Goal: Use online tool/utility: Utilize a website feature to perform a specific function

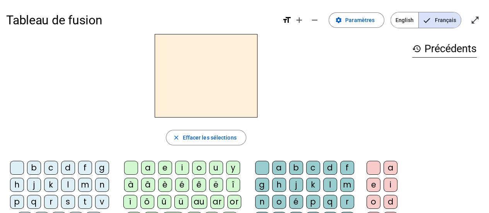
click at [475, 25] on span "Entrer en plein écran" at bounding box center [475, 20] width 19 height 19
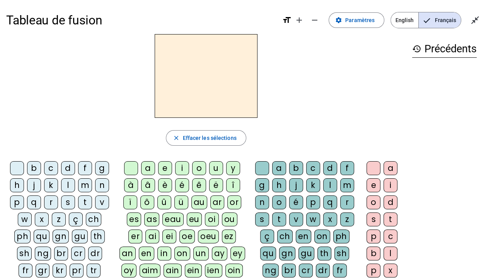
click at [374, 182] on div "e" at bounding box center [374, 185] width 14 height 14
click at [369, 200] on div "o" at bounding box center [374, 202] width 14 height 14
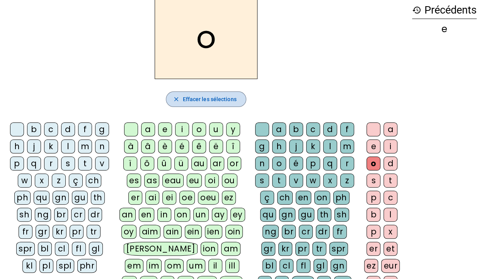
click at [218, 91] on span "button" at bounding box center [205, 99] width 79 height 19
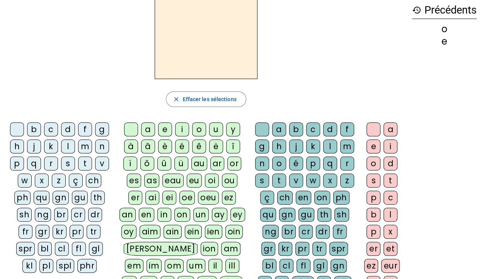
scroll to position [0, 0]
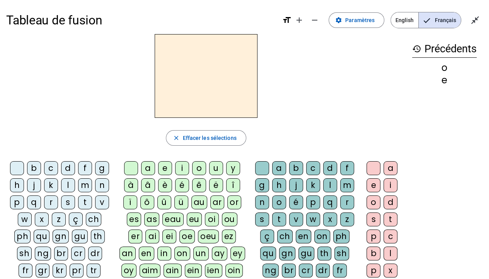
click at [43, 213] on div "x" at bounding box center [42, 219] width 14 height 14
click at [87, 169] on div "f" at bounding box center [85, 168] width 14 height 14
click at [99, 199] on div "v" at bounding box center [102, 202] width 14 height 14
click at [37, 168] on div "b" at bounding box center [34, 168] width 14 height 14
click at [102, 185] on div "n" at bounding box center [102, 185] width 14 height 14
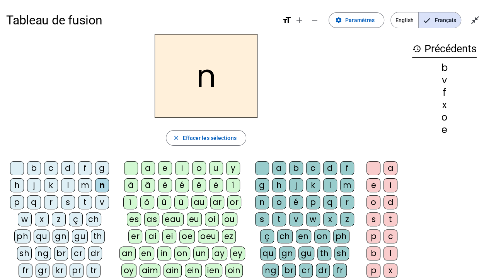
click at [49, 200] on div "r" at bounding box center [51, 202] width 14 height 14
click at [185, 169] on div "i" at bounding box center [182, 168] width 14 height 14
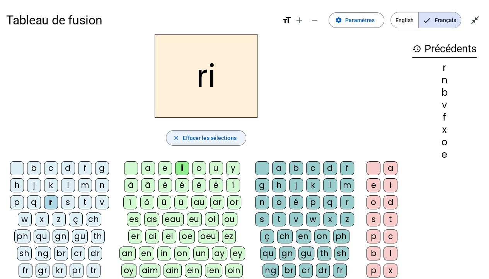
click at [199, 138] on span "Effacer les sélections" at bounding box center [210, 137] width 54 height 9
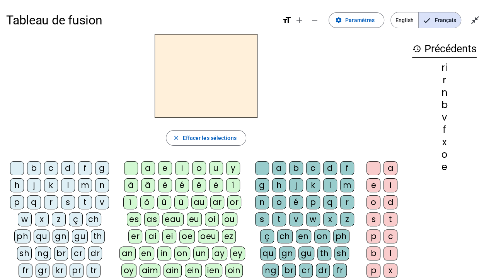
click at [178, 162] on div "i" at bounding box center [182, 168] width 14 height 14
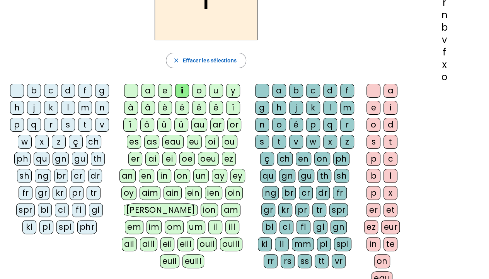
scroll to position [39, 0]
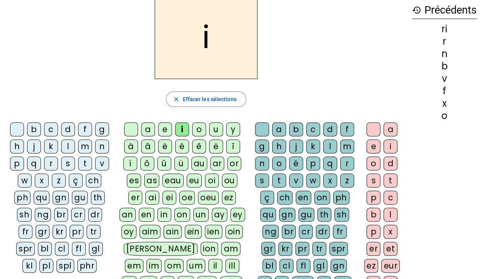
click at [232, 128] on div "y" at bounding box center [233, 129] width 14 height 14
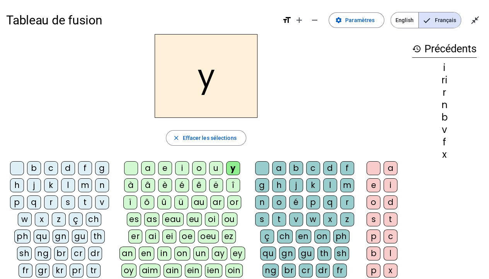
click at [376, 200] on div "o" at bounding box center [374, 202] width 14 height 14
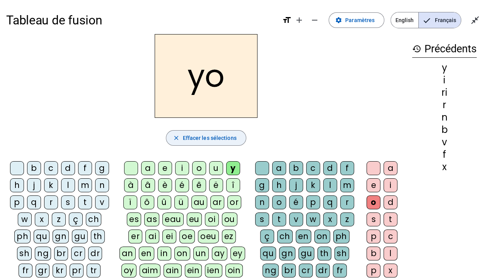
click at [216, 140] on span "Effacer les sélections" at bounding box center [210, 137] width 54 height 9
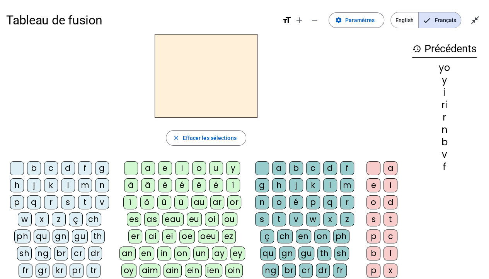
click at [378, 202] on div "o" at bounding box center [374, 202] width 14 height 14
click at [34, 184] on div "j" at bounding box center [34, 185] width 14 height 14
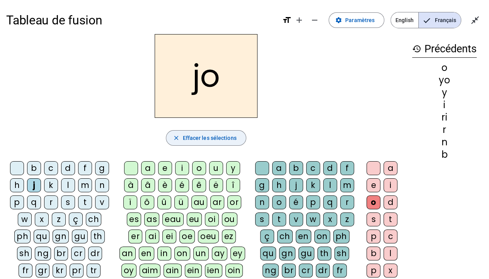
click at [202, 141] on span "Effacer les sélections" at bounding box center [210, 137] width 54 height 9
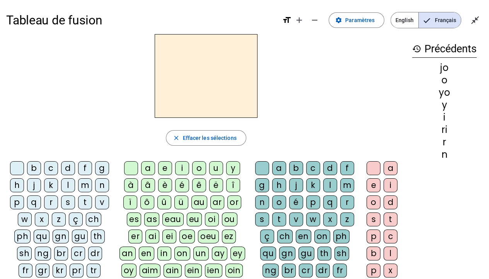
click at [38, 186] on div "j" at bounding box center [34, 185] width 14 height 14
click at [198, 138] on span "Effacer les sélections" at bounding box center [210, 137] width 54 height 9
click at [66, 201] on div "s" at bounding box center [68, 202] width 14 height 14
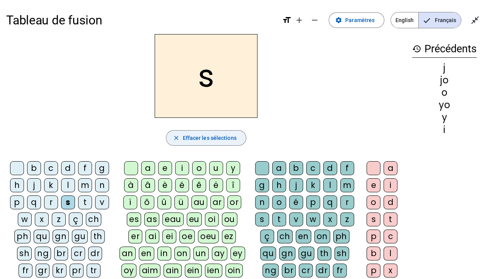
click at [176, 141] on span "button" at bounding box center [205, 137] width 79 height 19
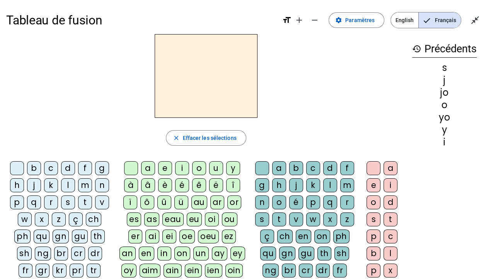
click at [50, 167] on div "c" at bounding box center [51, 168] width 14 height 14
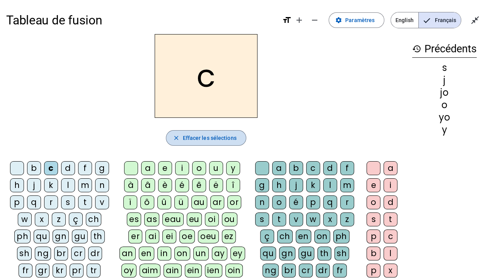
click at [186, 145] on span "button" at bounding box center [205, 137] width 79 height 19
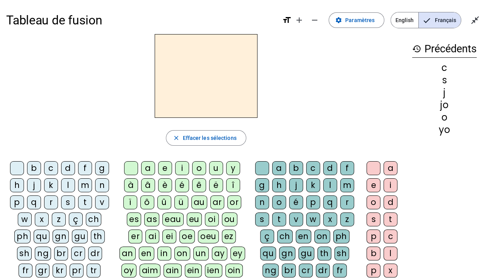
click at [142, 167] on div "a" at bounding box center [148, 168] width 14 height 14
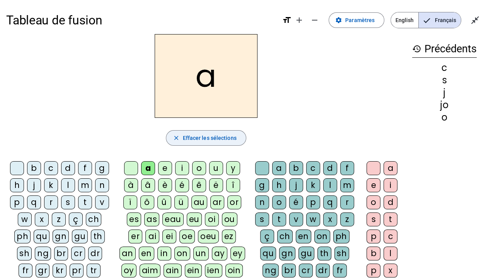
click at [221, 140] on span "Effacer les sélections" at bounding box center [210, 137] width 54 height 9
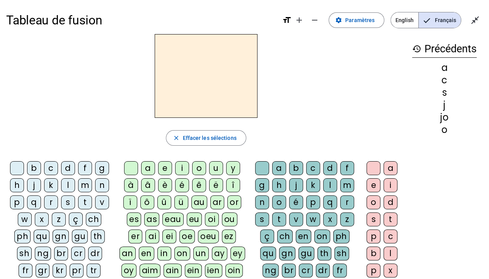
click at [50, 170] on div "c" at bounding box center [51, 168] width 14 height 14
click at [309, 166] on div "c" at bounding box center [313, 168] width 14 height 14
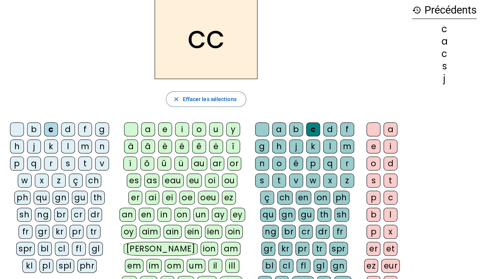
click at [314, 142] on div "k" at bounding box center [313, 146] width 14 height 14
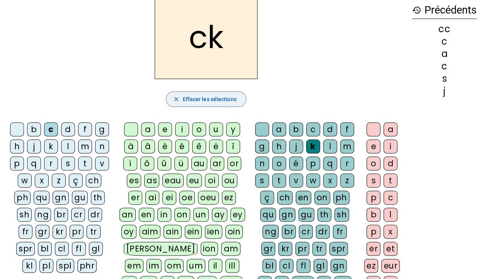
click at [220, 99] on span "Effacer les sélections" at bounding box center [210, 98] width 54 height 9
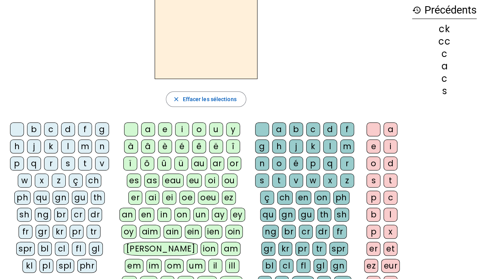
click at [329, 160] on div "q" at bounding box center [330, 163] width 14 height 14
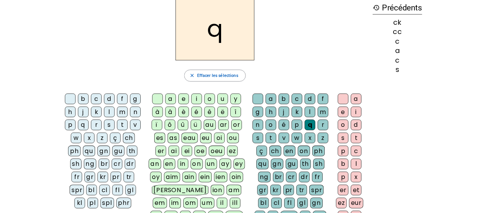
scroll to position [0, 0]
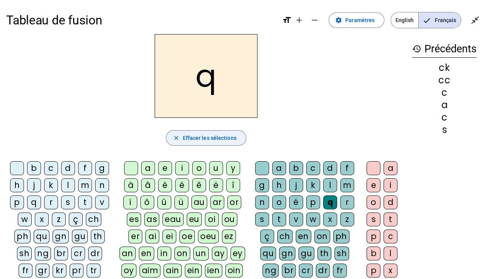
click at [188, 137] on span "Effacer les sélections" at bounding box center [210, 137] width 54 height 9
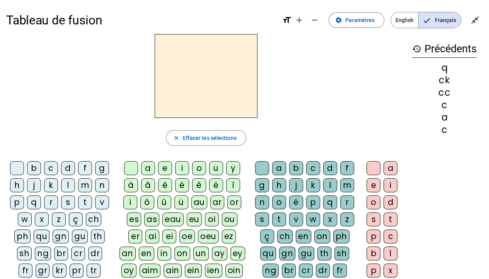
click at [283, 213] on div "t" at bounding box center [279, 219] width 14 height 14
click at [227, 142] on span "button" at bounding box center [205, 137] width 79 height 19
click at [69, 171] on div "d" at bounding box center [68, 168] width 14 height 14
click at [219, 169] on div "u" at bounding box center [216, 168] width 14 height 14
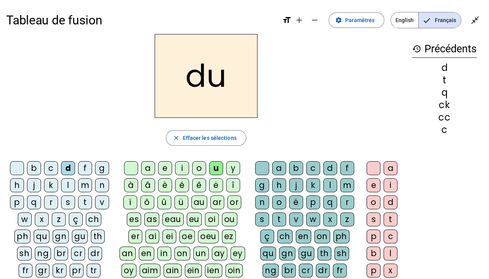
click at [310, 169] on div "c" at bounding box center [313, 168] width 14 height 14
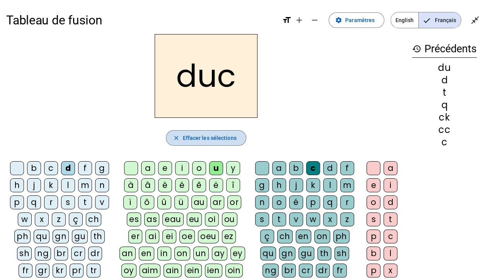
click at [237, 140] on span "button" at bounding box center [205, 137] width 79 height 19
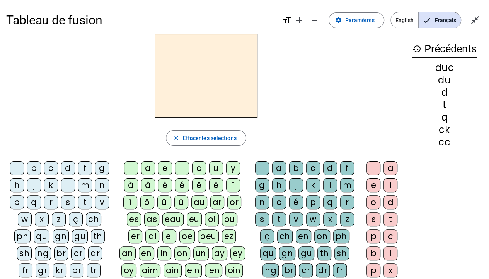
click at [71, 167] on div "d" at bounding box center [68, 168] width 14 height 14
click at [215, 167] on div "u" at bounding box center [216, 168] width 14 height 14
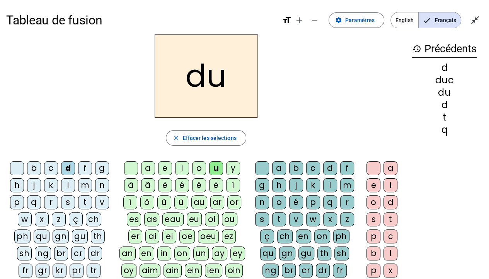
click at [162, 170] on div "e" at bounding box center [165, 168] width 14 height 14
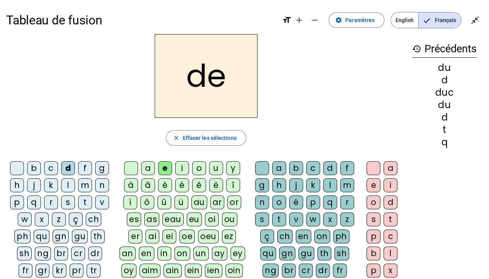
click at [98, 184] on div "n" at bounding box center [102, 185] width 14 height 14
click at [87, 179] on div "m" at bounding box center [85, 185] width 14 height 14
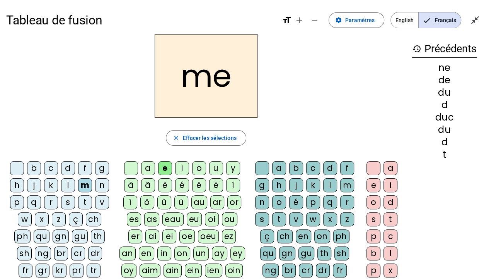
click at [70, 204] on div "s" at bounding box center [68, 202] width 14 height 14
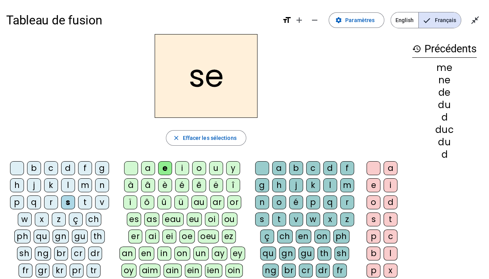
click at [214, 167] on div "u" at bounding box center [216, 168] width 14 height 14
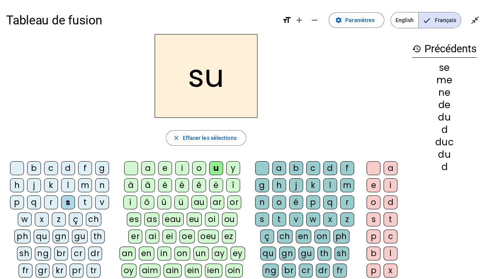
click at [70, 169] on div "d" at bounding box center [68, 168] width 14 height 14
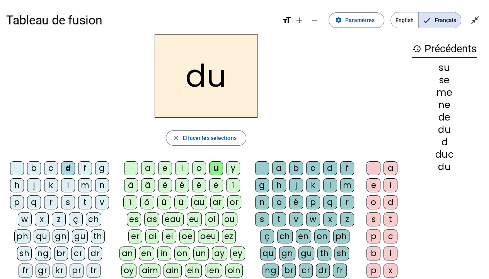
click at [64, 186] on div "l" at bounding box center [68, 185] width 14 height 14
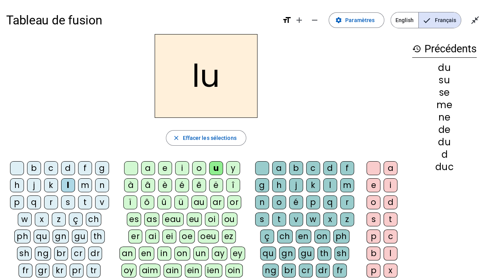
click at [145, 166] on div "a" at bounding box center [148, 168] width 14 height 14
click at [316, 167] on div "c" at bounding box center [313, 168] width 14 height 14
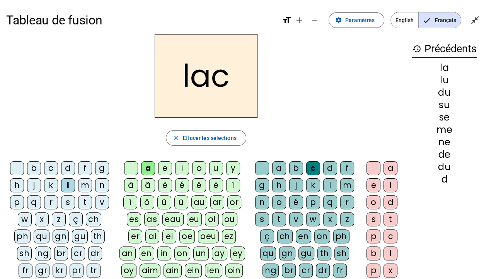
click at [84, 199] on div "t" at bounding box center [85, 202] width 14 height 14
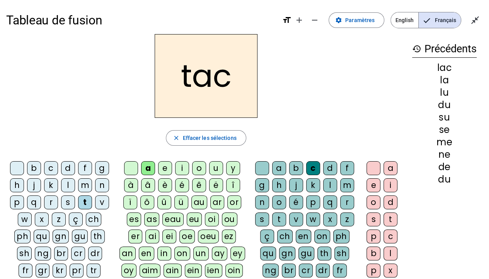
click at [38, 168] on div "b" at bounding box center [34, 168] width 14 height 14
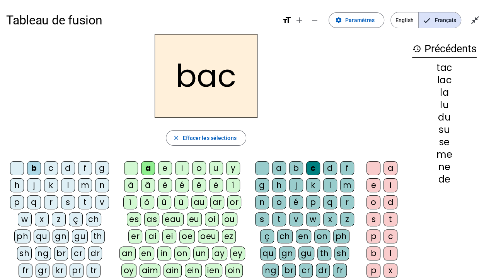
click at [66, 201] on div "s" at bounding box center [68, 202] width 14 height 14
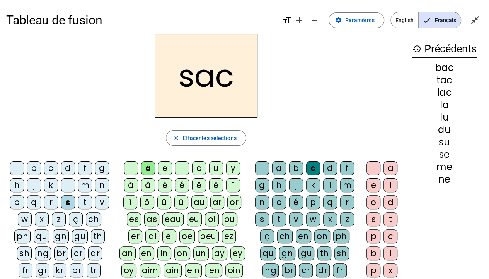
click at [170, 170] on div "e" at bounding box center [165, 168] width 14 height 14
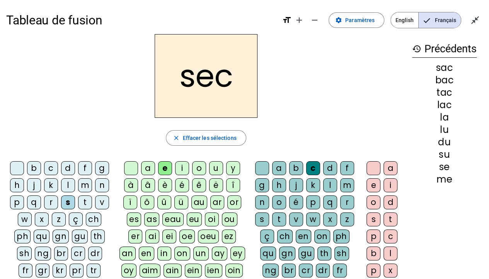
click at [326, 185] on div "l" at bounding box center [330, 185] width 14 height 14
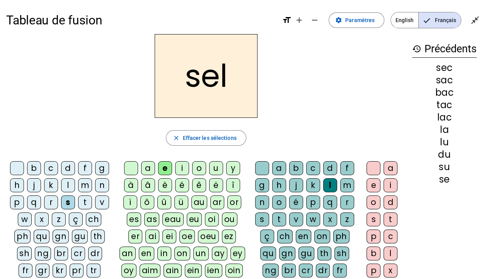
click at [197, 171] on div "o" at bounding box center [199, 168] width 14 height 14
